Goal: Check status: Check status

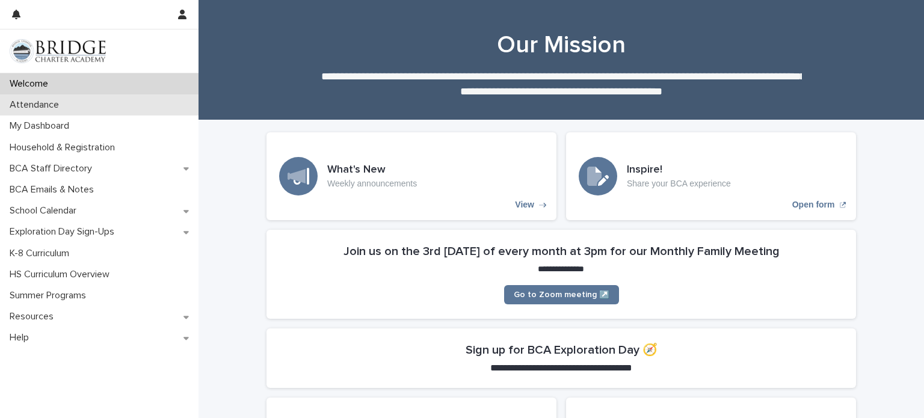
click at [57, 101] on p "Attendance" at bounding box center [37, 104] width 64 height 11
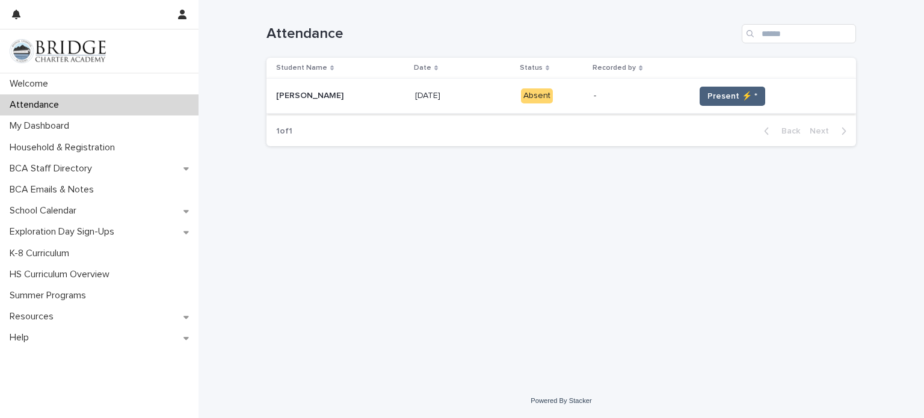
click at [710, 90] on span "Present ⚡ *" at bounding box center [732, 96] width 50 height 12
click at [711, 96] on span "Present ⚡ *" at bounding box center [732, 96] width 50 height 12
